Goal: Task Accomplishment & Management: Manage account settings

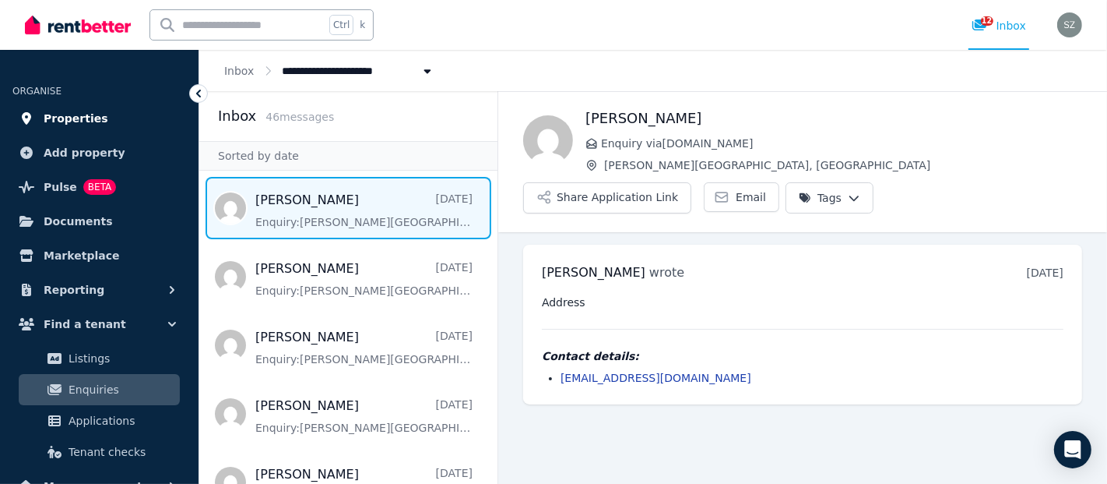
click at [74, 114] on span "Properties" at bounding box center [76, 118] width 65 height 19
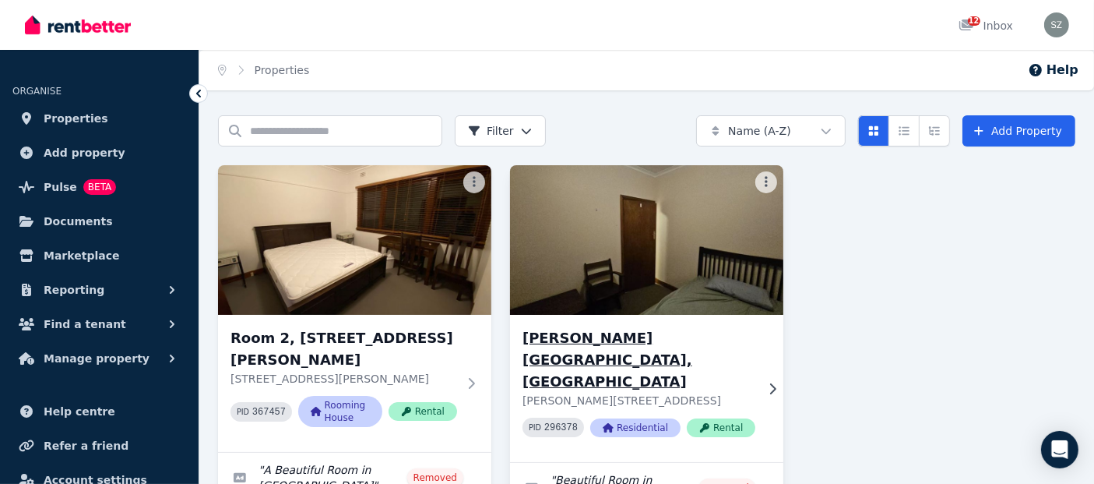
click at [588, 269] on img at bounding box center [646, 239] width 287 height 157
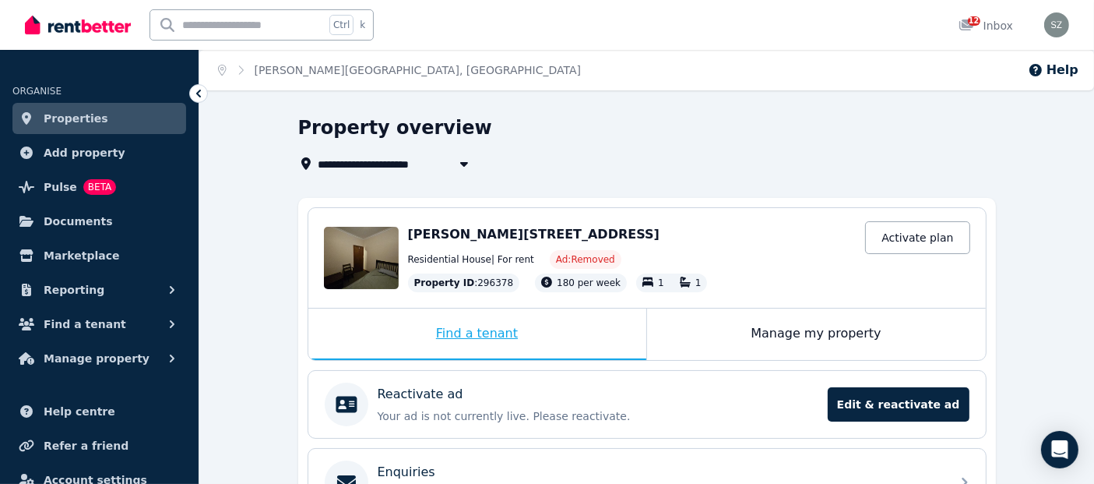
click at [501, 340] on div "Find a tenant" at bounding box center [477, 333] width 338 height 51
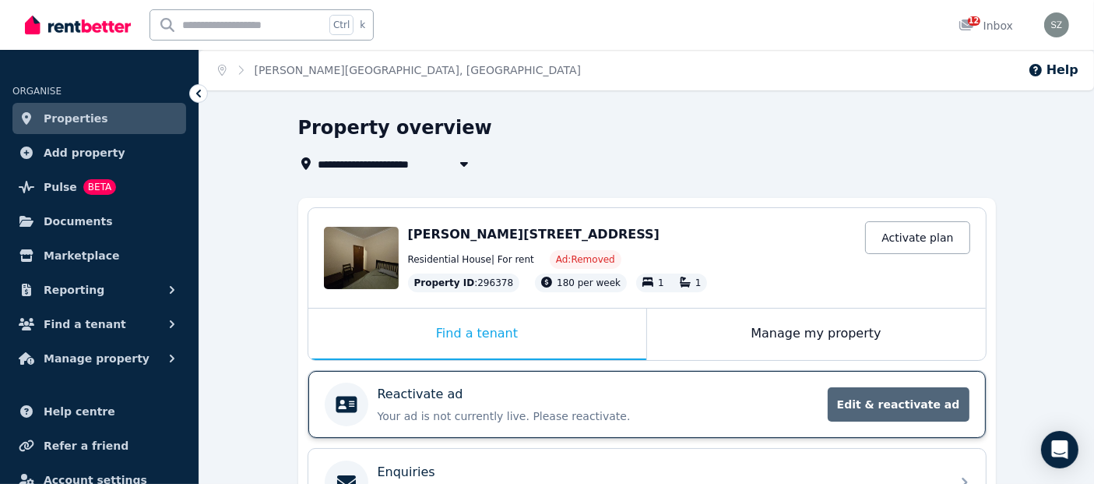
click at [889, 401] on span "Edit & reactivate ad" at bounding box center [899, 404] width 142 height 34
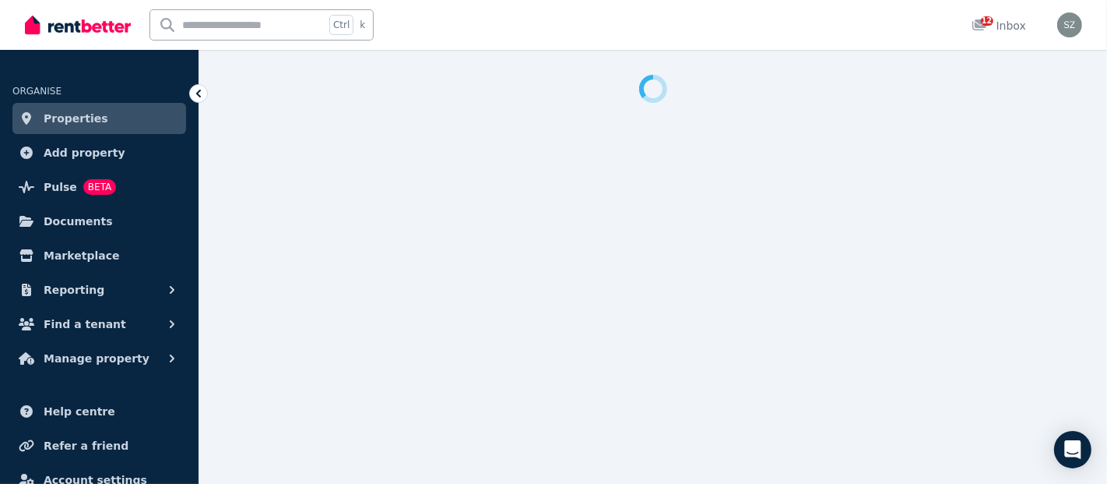
select select "**********"
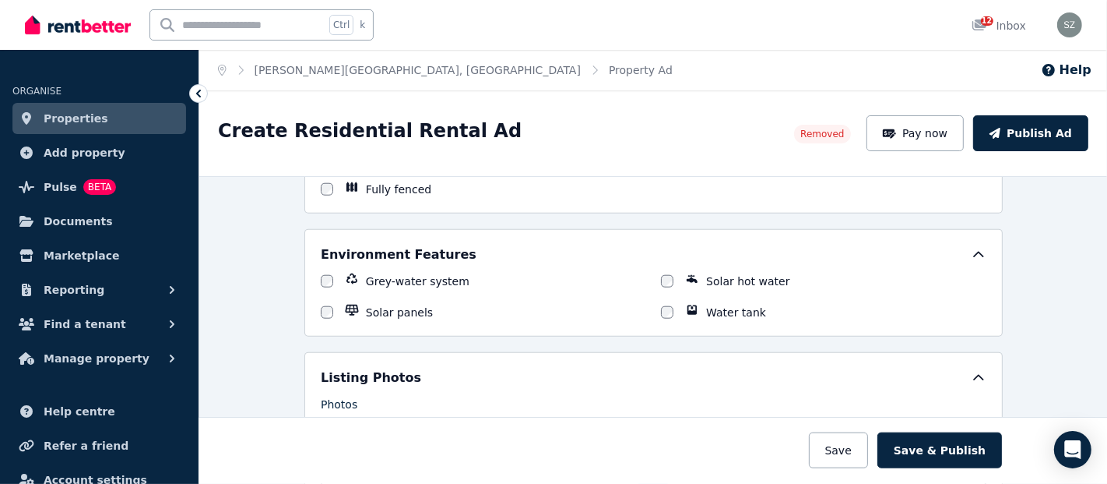
scroll to position [1384, 0]
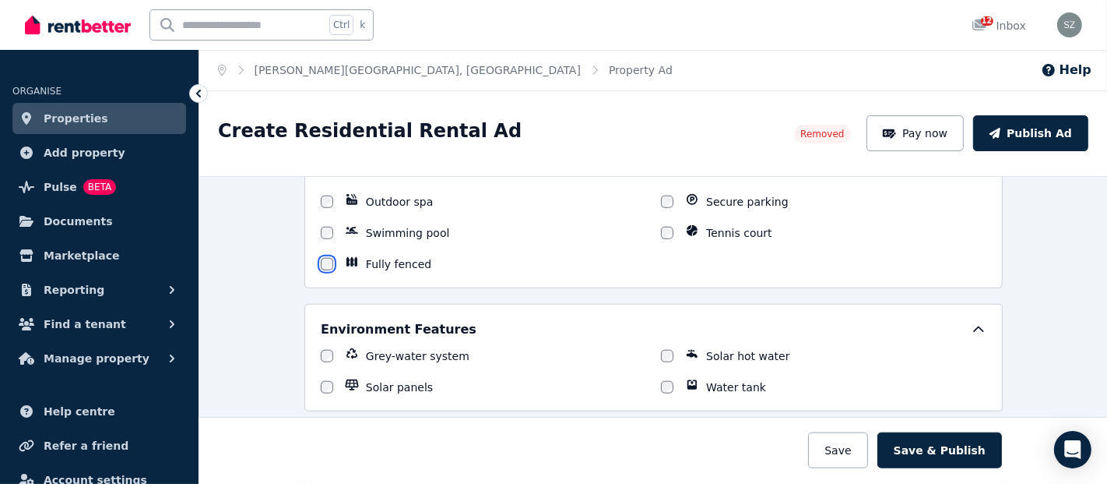
click at [320, 274] on div "Outdoor Features Balcony Courtyard Deck Garden shed Outdoor spa Secure parking …" at bounding box center [653, 187] width 698 height 201
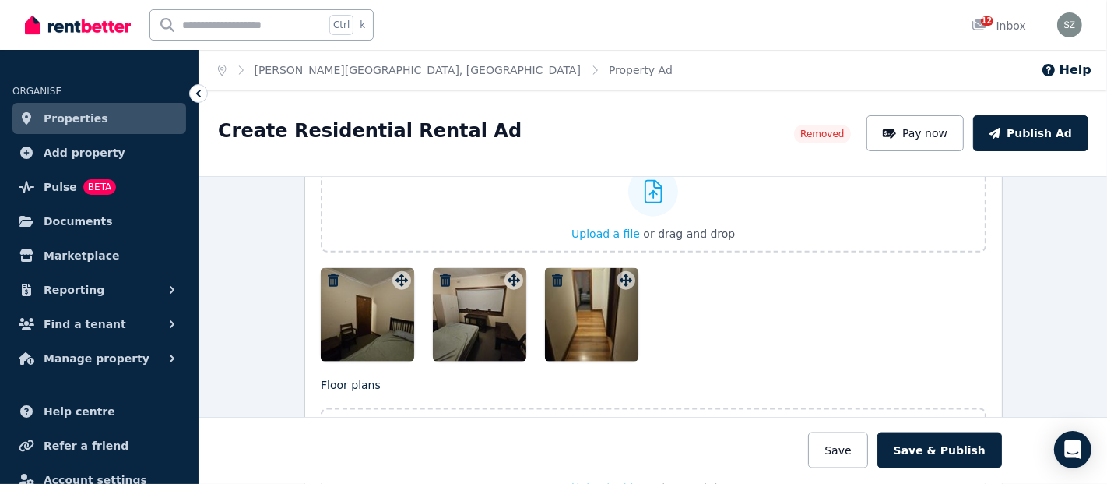
scroll to position [1989, 0]
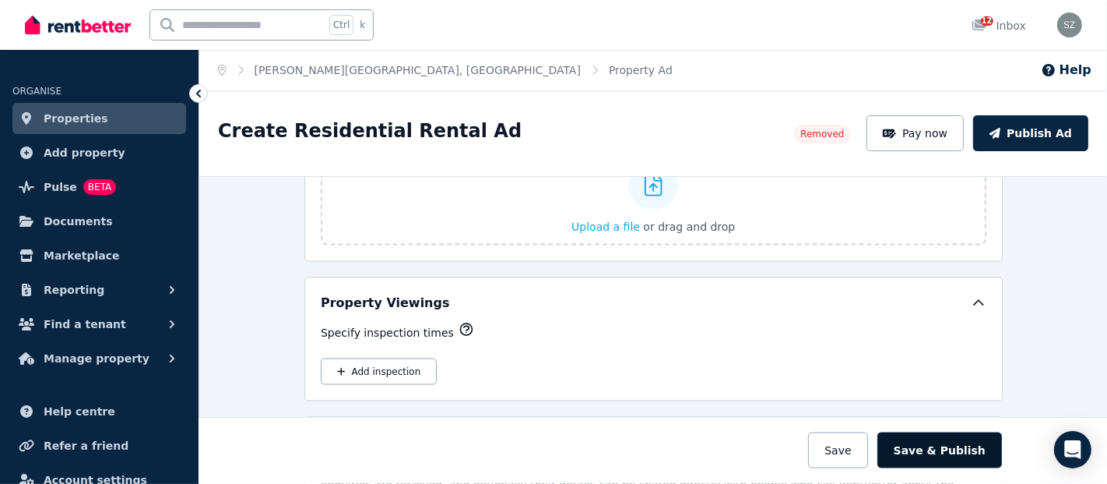
click at [921, 446] on button "Save & Publish" at bounding box center [939, 450] width 125 height 36
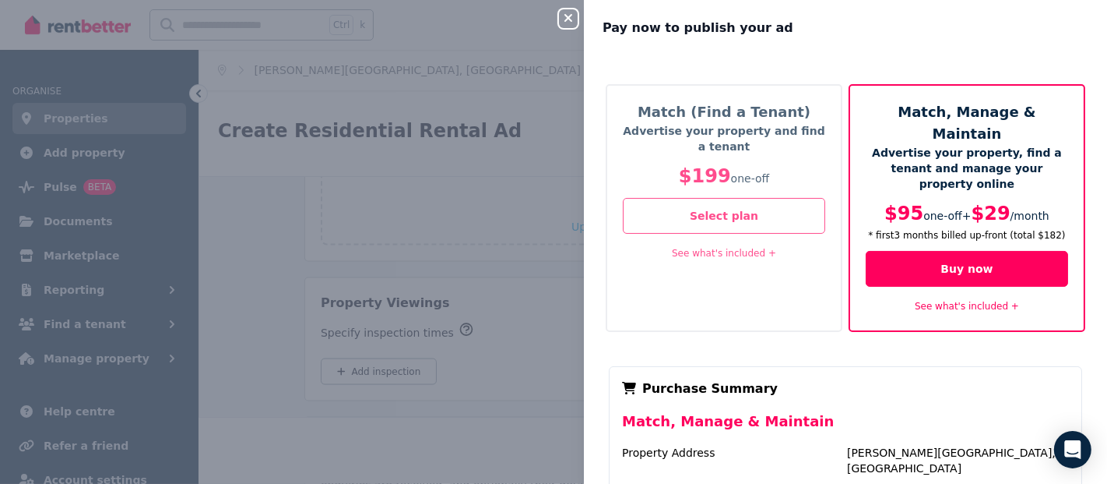
click at [709, 178] on span "$199" at bounding box center [705, 176] width 52 height 22
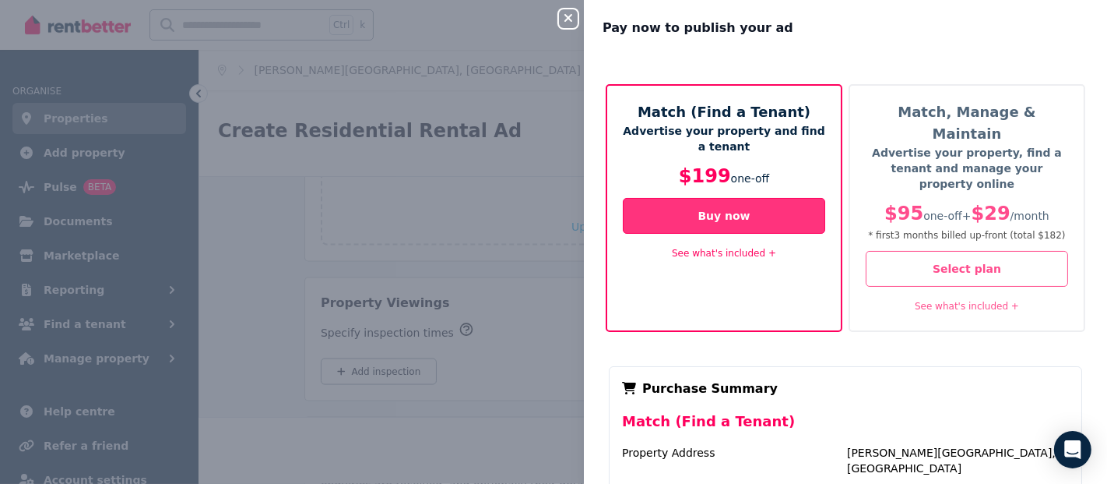
click at [698, 212] on button "Buy now" at bounding box center [724, 216] width 202 height 36
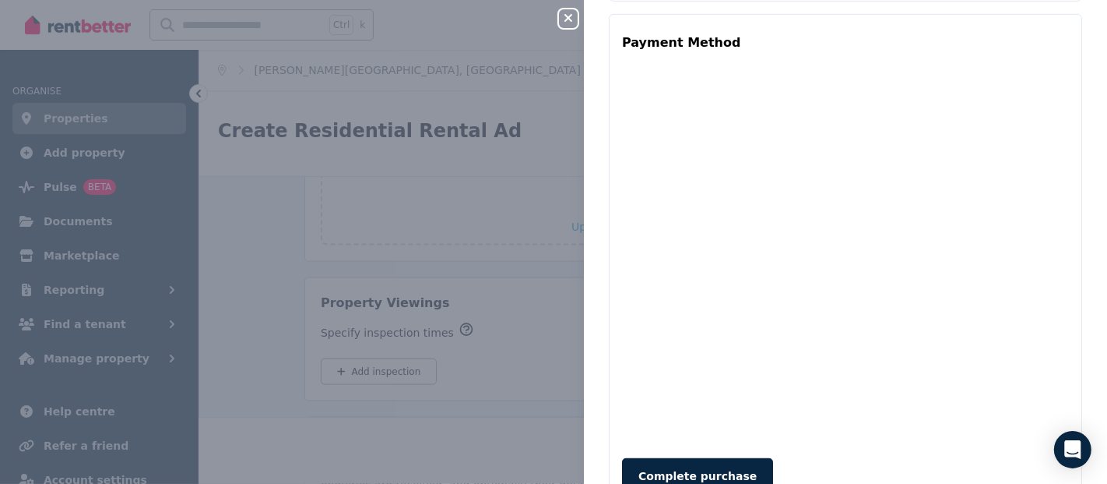
scroll to position [635, 0]
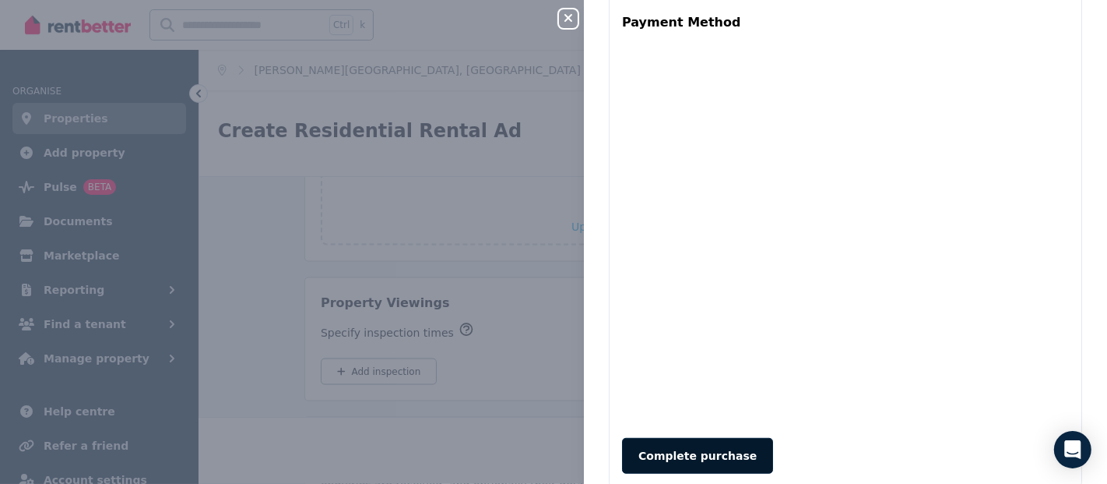
click at [695, 438] on button "Complete purchase" at bounding box center [697, 456] width 151 height 36
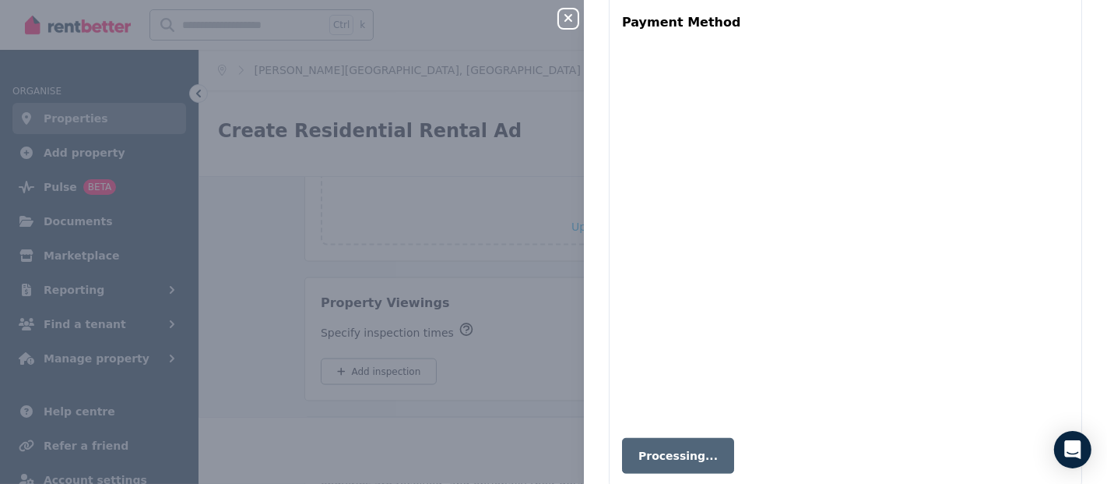
scroll to position [0, 0]
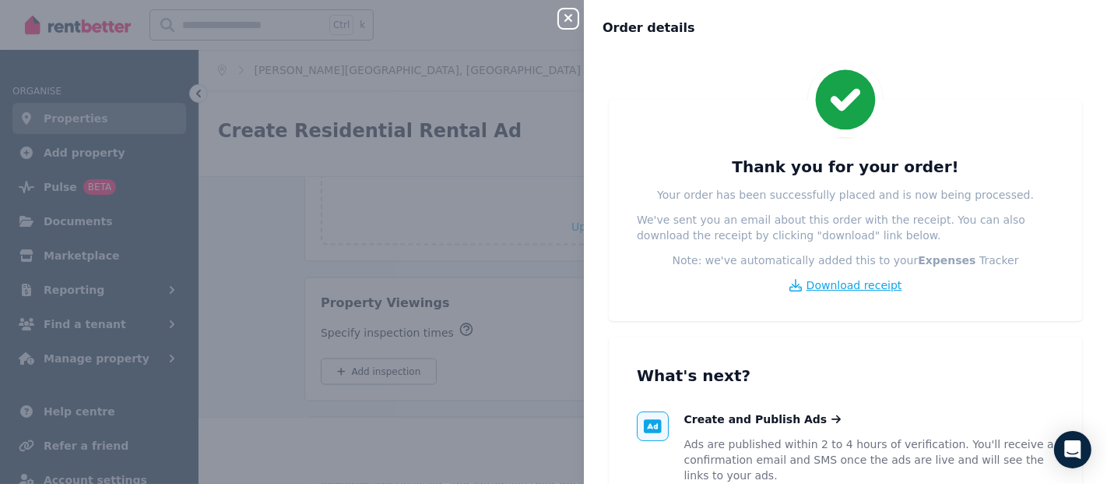
click at [849, 287] on span "Download receipt" at bounding box center [855, 285] width 96 height 16
click at [636, 139] on div "Thank you for your order! Your order has been successfully placed and is now be…" at bounding box center [845, 210] width 473 height 221
click at [538, 171] on div "Close panel Order details Thank you for your order! Your order has been success…" at bounding box center [553, 242] width 1107 height 484
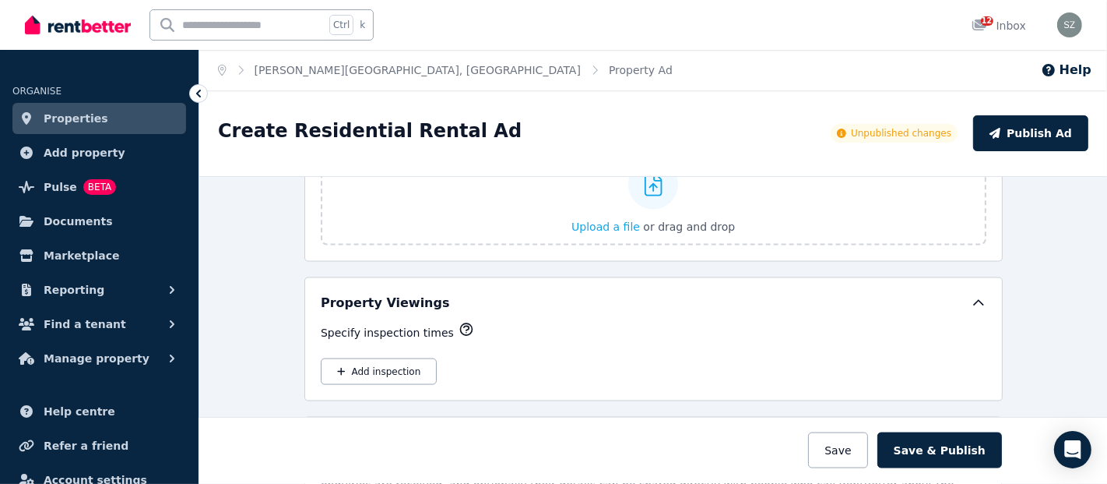
click at [79, 111] on span "Properties" at bounding box center [76, 118] width 65 height 19
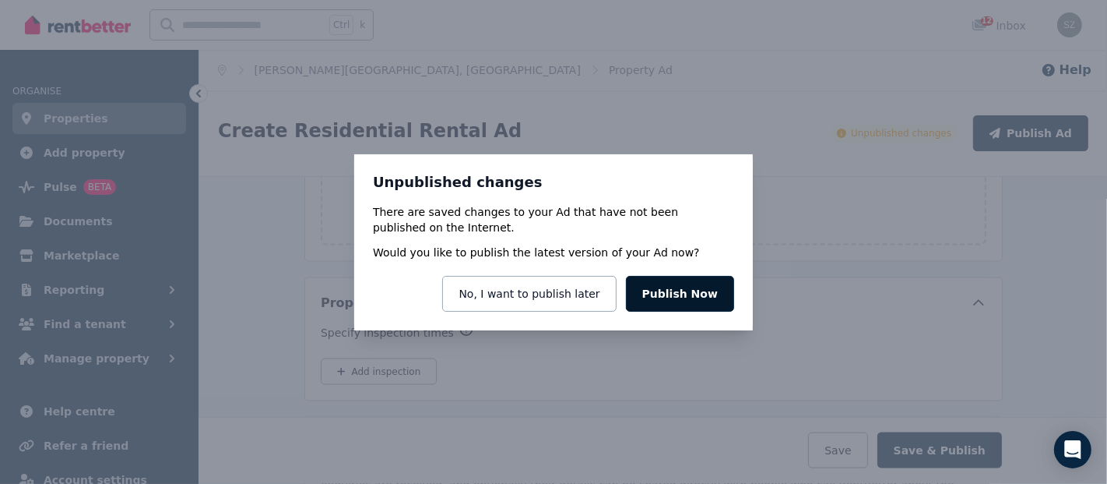
click at [657, 290] on button "Publish Now" at bounding box center [680, 294] width 108 height 36
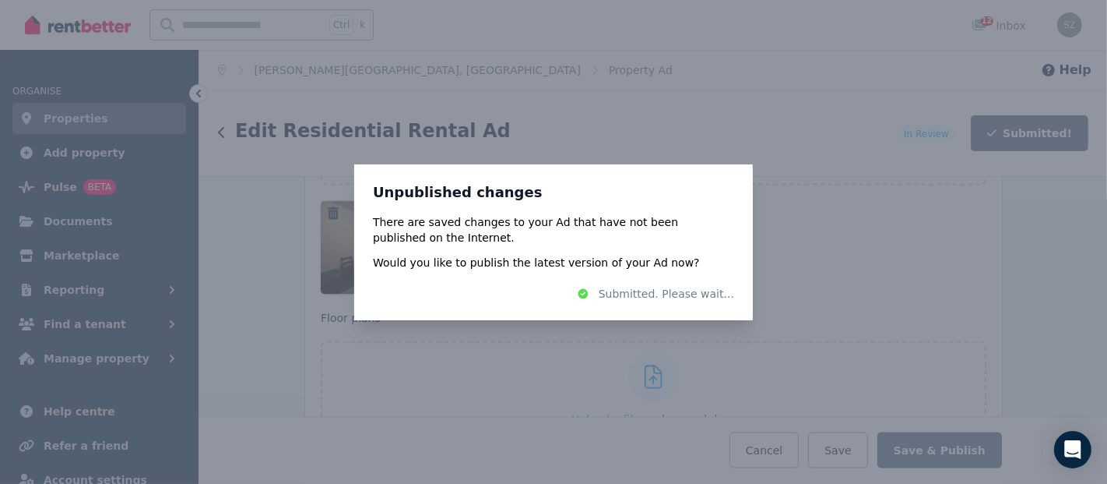
scroll to position [2180, 0]
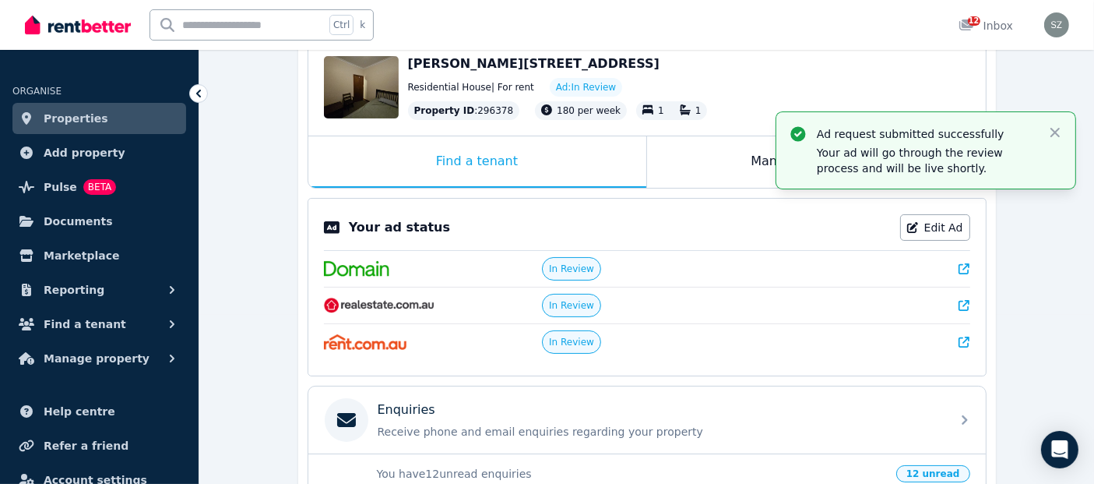
scroll to position [173, 0]
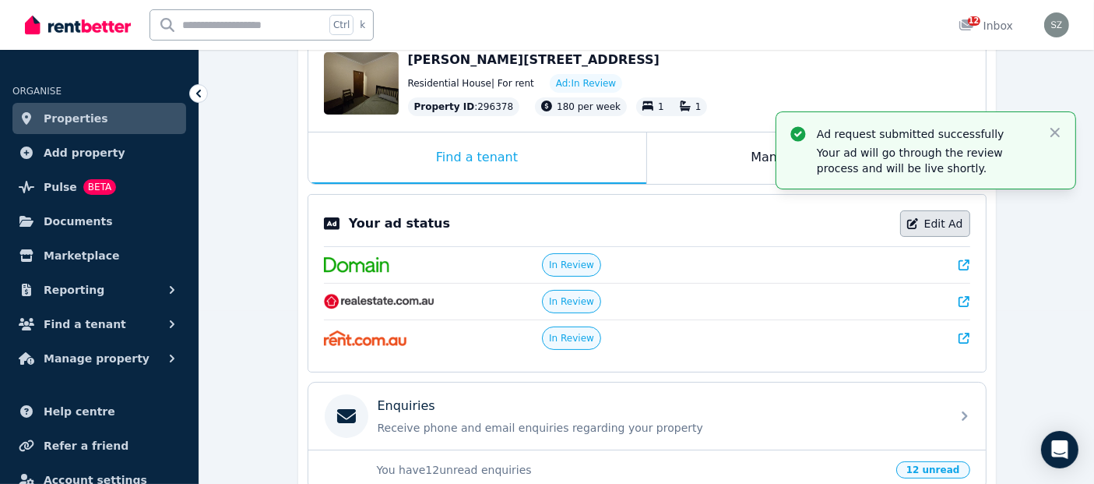
click at [944, 227] on link "Edit Ad" at bounding box center [935, 223] width 70 height 26
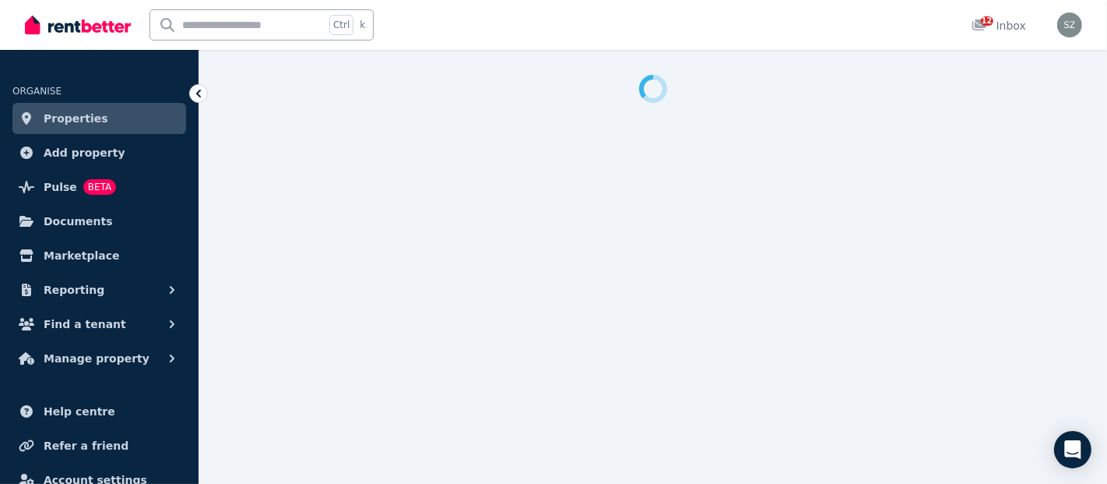
select select "**********"
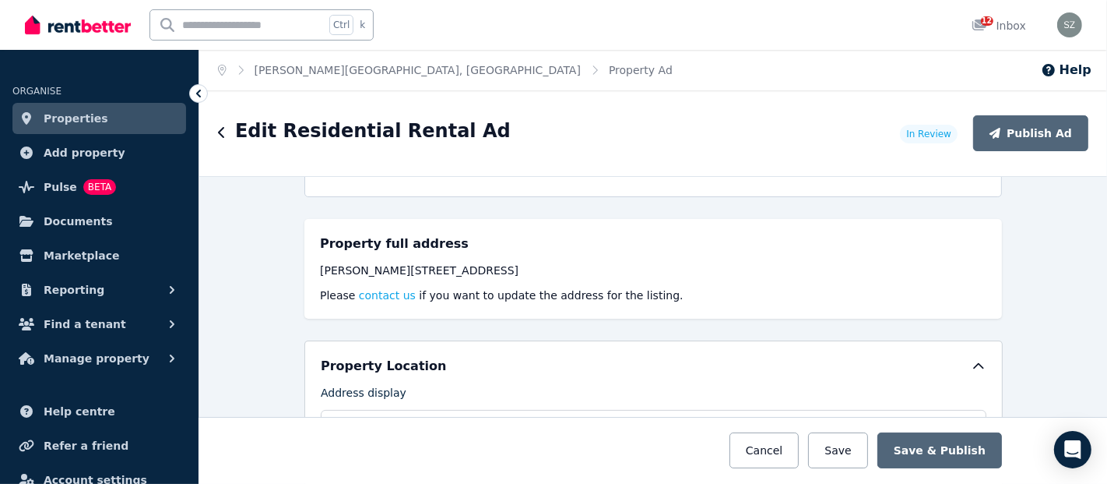
scroll to position [346, 0]
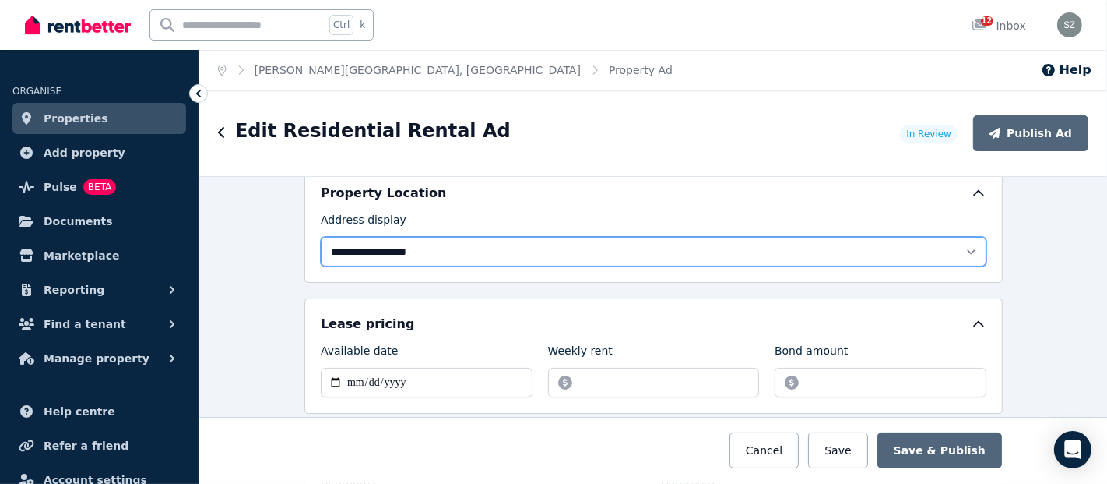
click at [965, 246] on select "**********" at bounding box center [654, 252] width 666 height 30
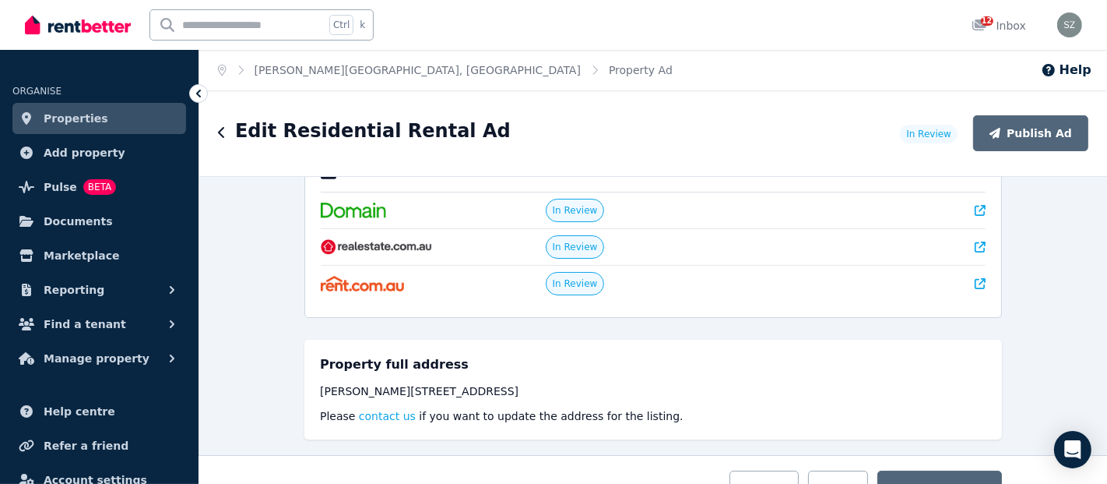
scroll to position [0, 0]
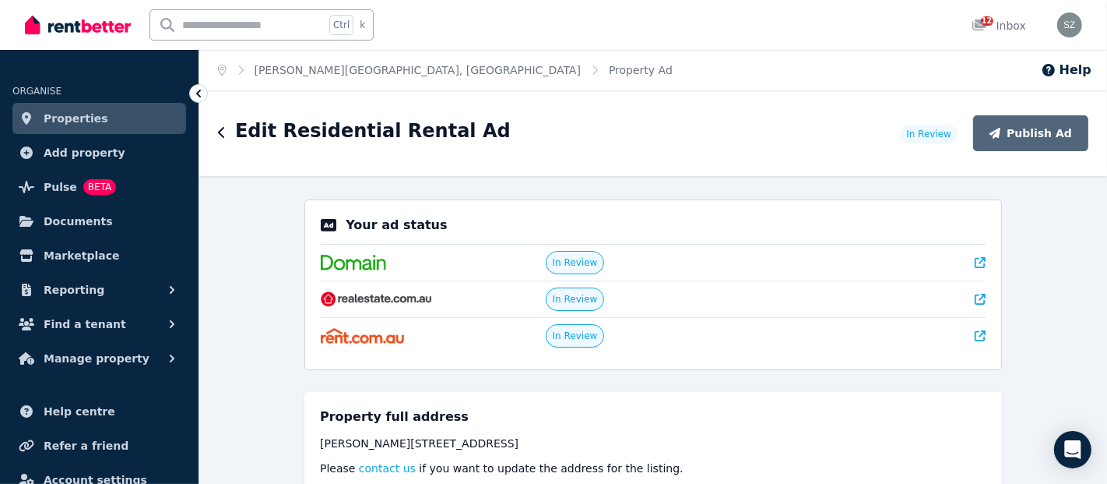
click at [845, 153] on div "Edit Residential Rental Ad In Review Publish Ad" at bounding box center [653, 133] width 908 height 86
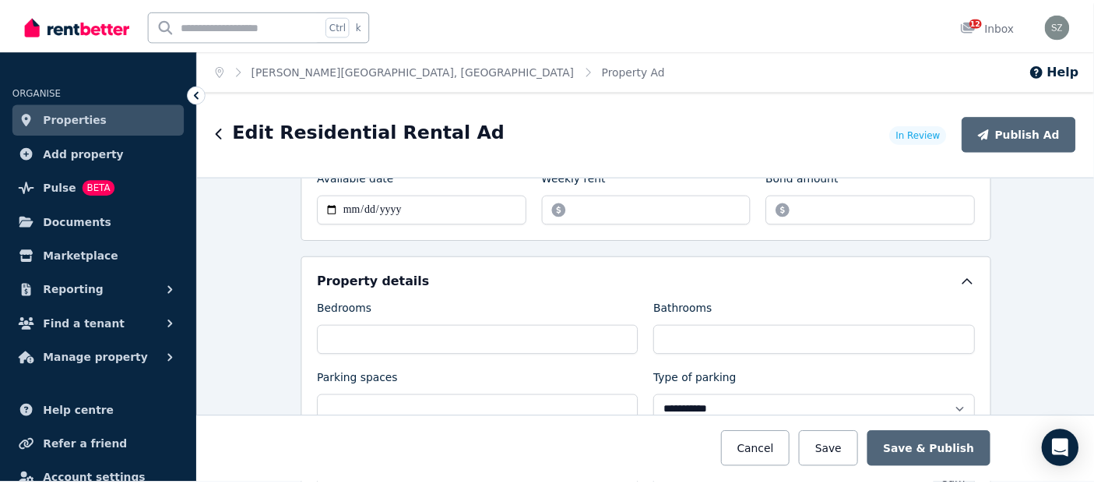
scroll to position [605, 0]
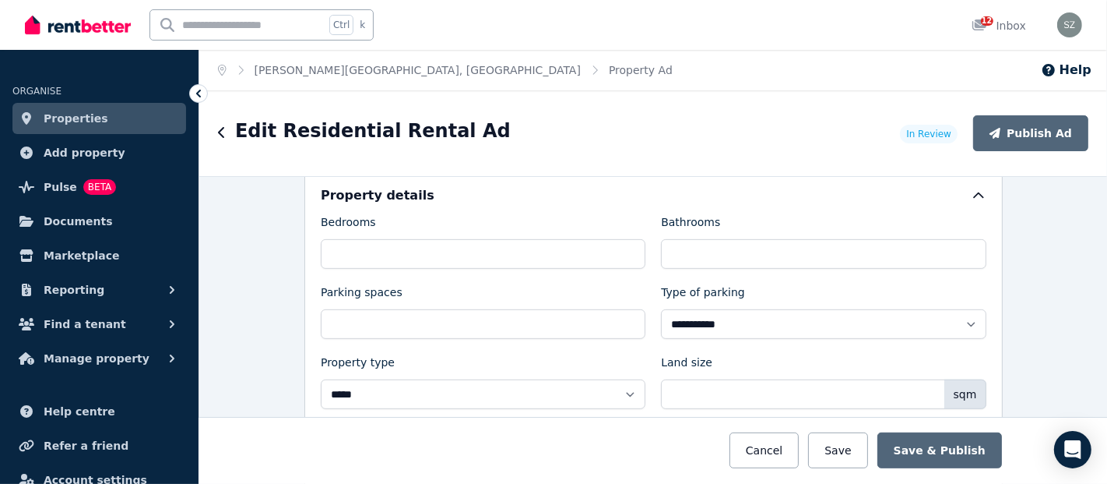
click at [58, 118] on span "Properties" at bounding box center [76, 118] width 65 height 19
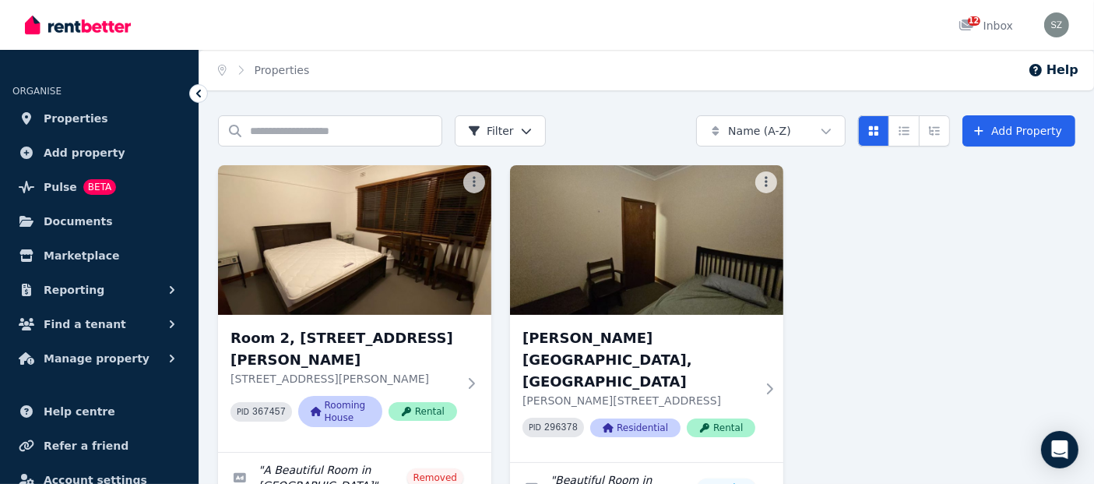
scroll to position [86, 0]
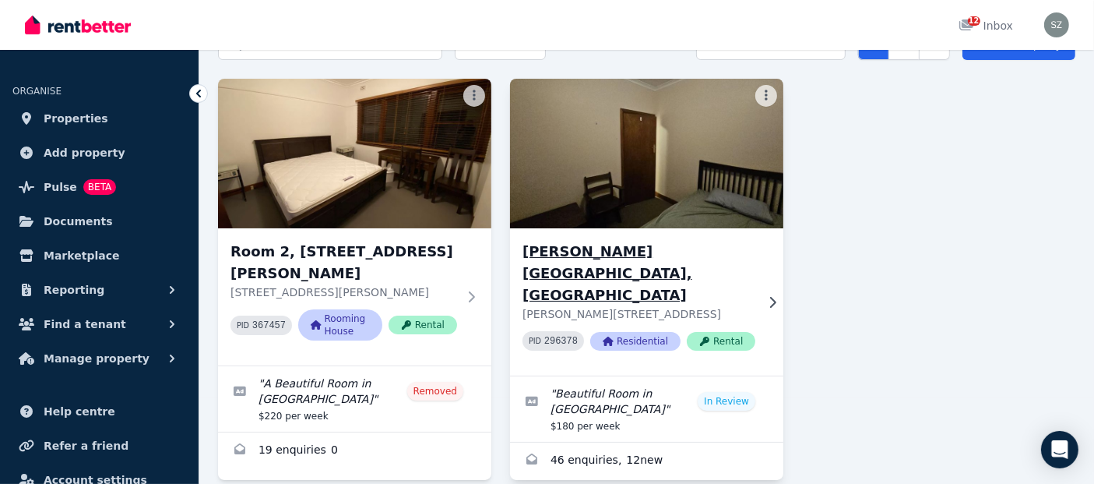
click at [712, 174] on img at bounding box center [646, 153] width 287 height 157
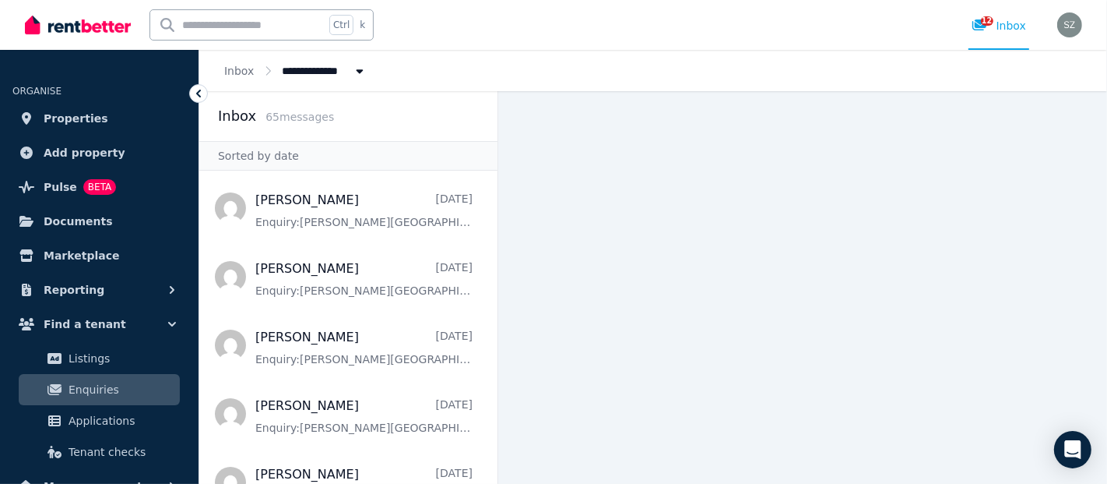
drag, startPoint x: 826, startPoint y: 3, endPoint x: 623, endPoint y: 26, distance: 204.5
click at [623, 26] on div "Ctrl k 12 Inbox" at bounding box center [527, 25] width 1004 height 50
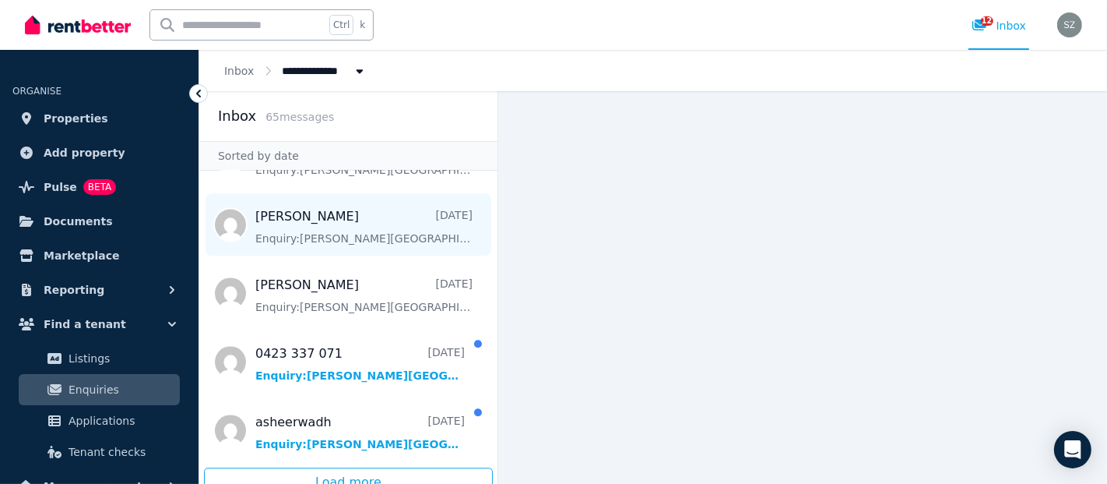
scroll to position [3146, 0]
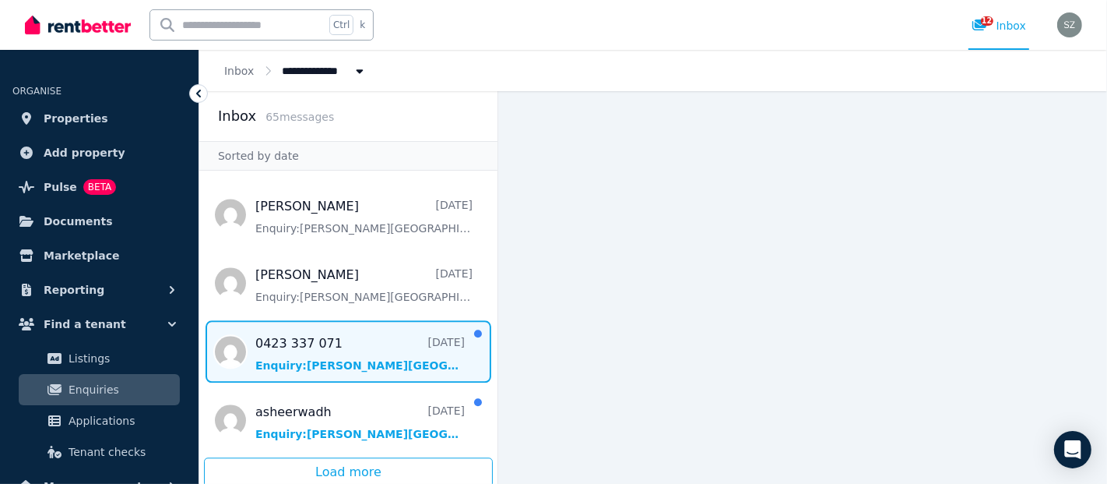
click at [391, 360] on span "Message list" at bounding box center [348, 351] width 298 height 62
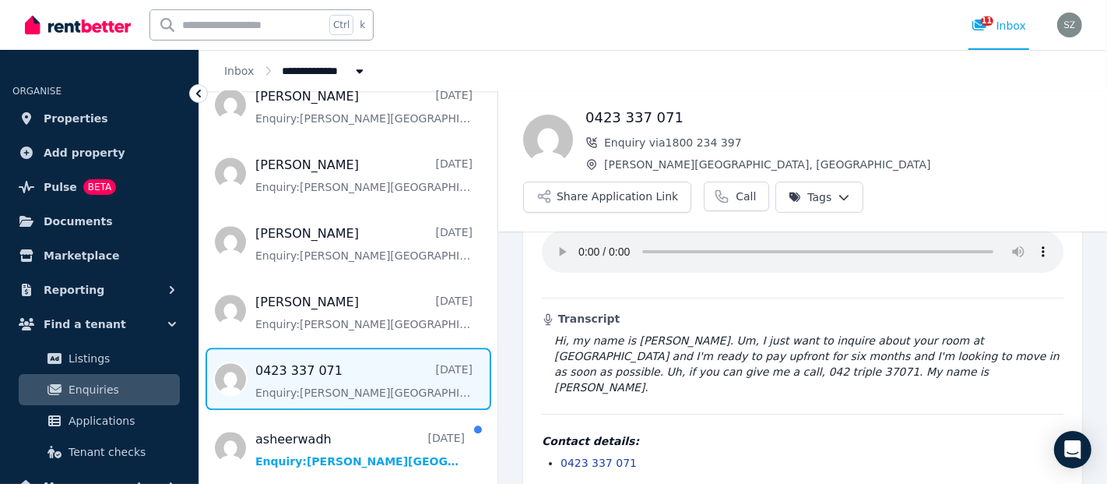
scroll to position [3146, 0]
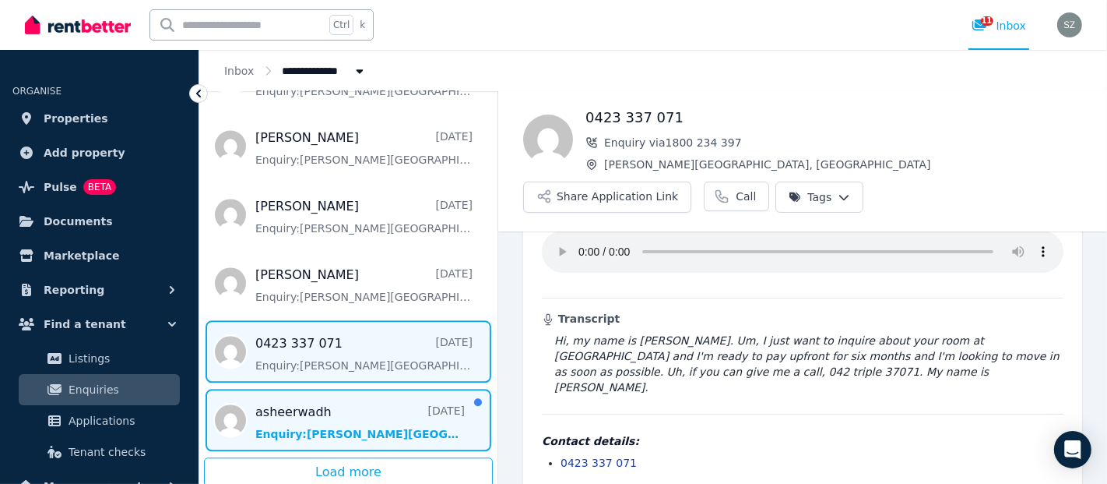
click at [347, 433] on span "Message list" at bounding box center [348, 420] width 298 height 62
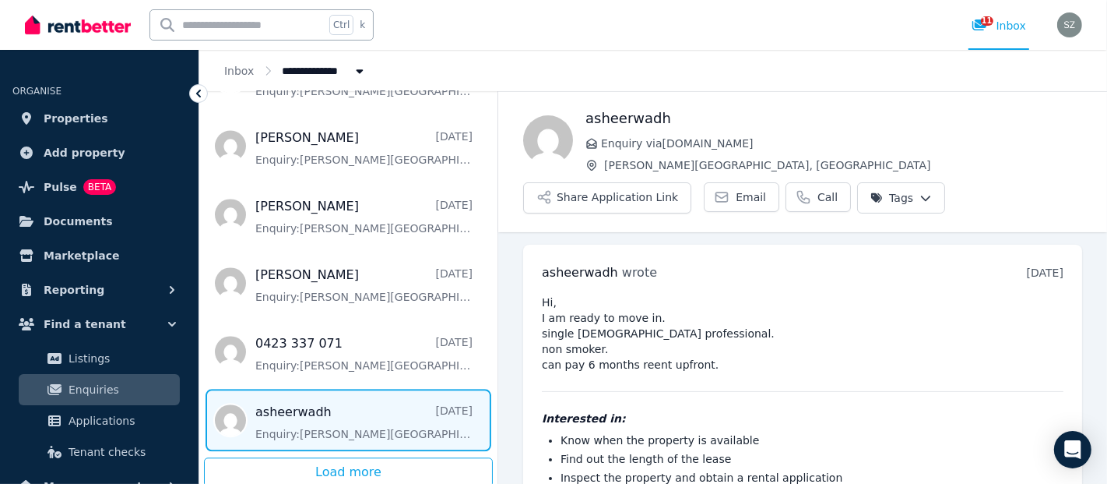
scroll to position [105, 0]
